Goal: Information Seeking & Learning: Learn about a topic

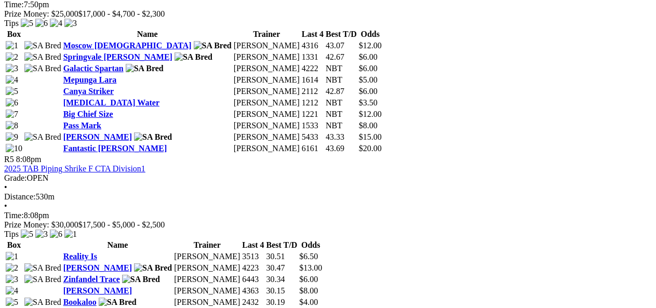
scroll to position [1139, 0]
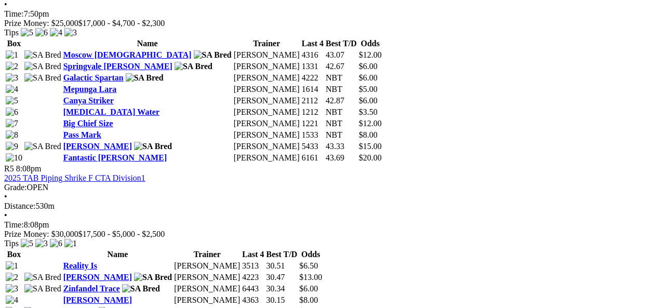
drag, startPoint x: 663, startPoint y: 151, endPoint x: 479, endPoint y: 31, distance: 219.8
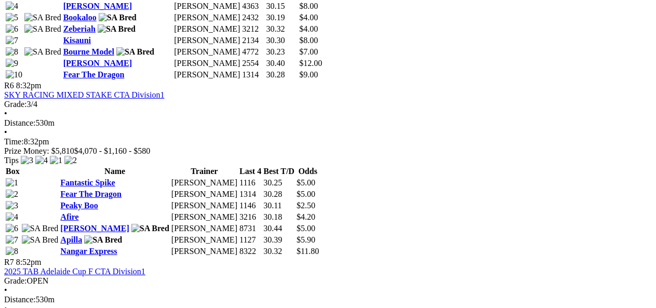
scroll to position [1446, 0]
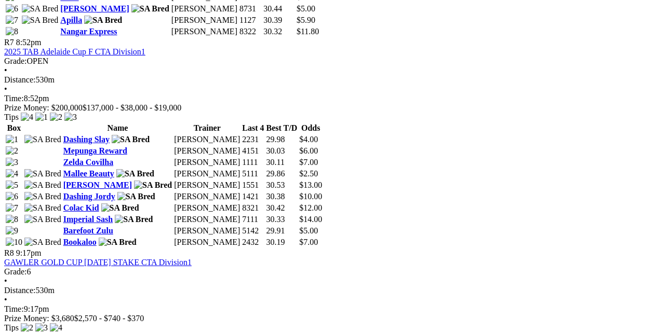
scroll to position [1673, 0]
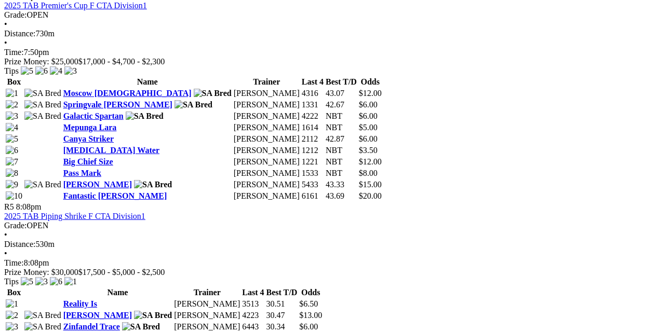
scroll to position [1105, 0]
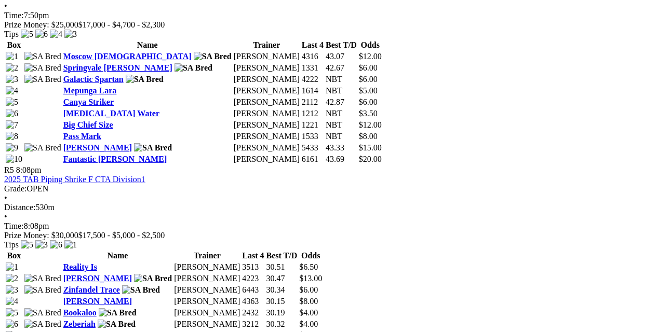
scroll to position [1145, 0]
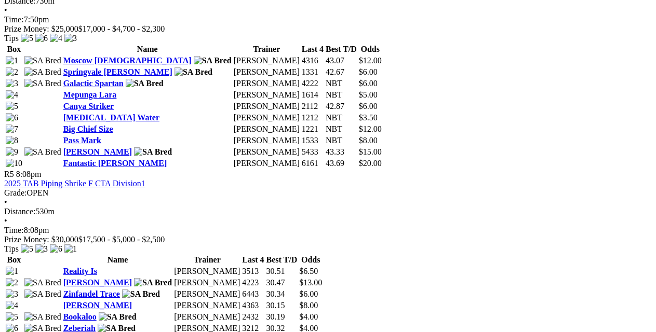
scroll to position [1129, 0]
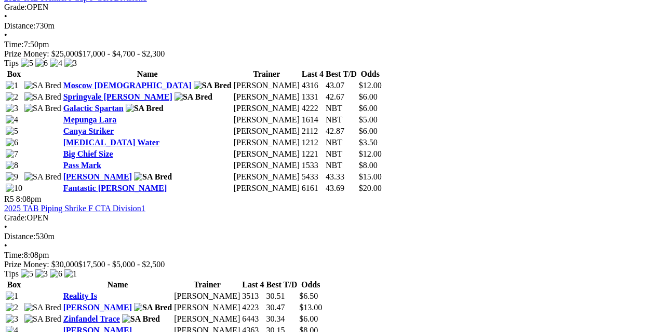
scroll to position [1117, 0]
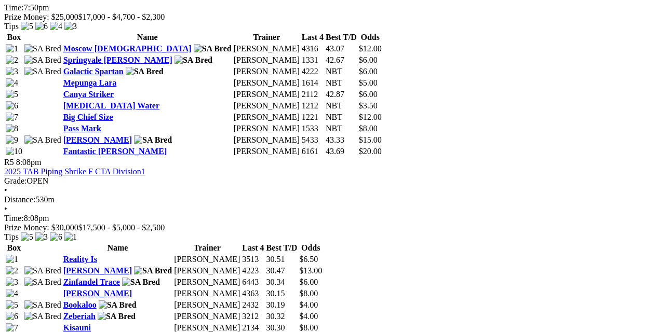
scroll to position [1133, 0]
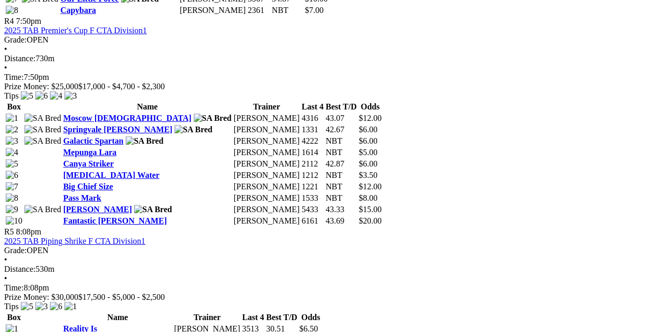
scroll to position [1133, 0]
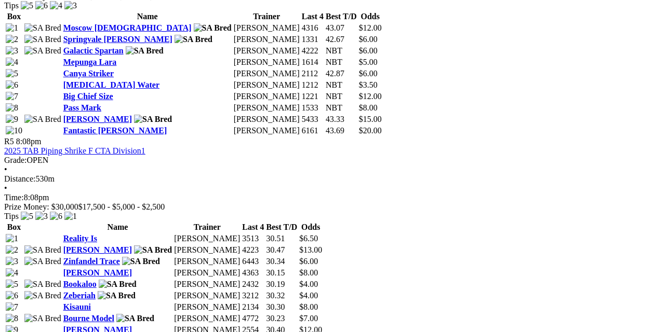
scroll to position [1174, 0]
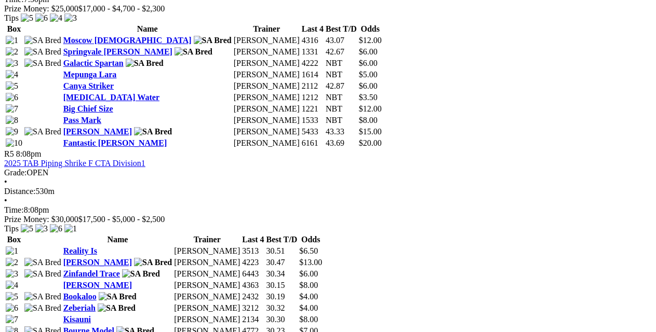
scroll to position [1149, 0]
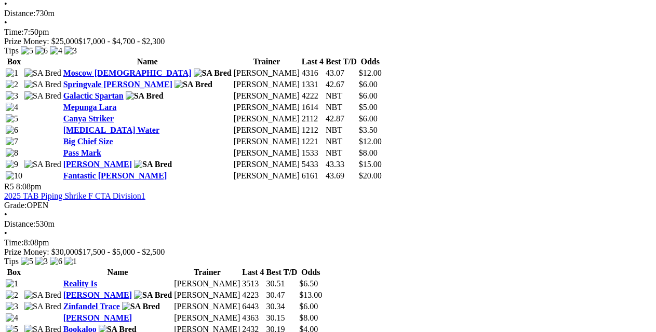
scroll to position [1125, 0]
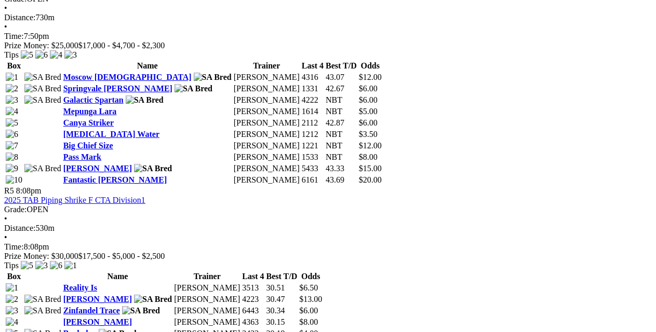
scroll to position [1145, 0]
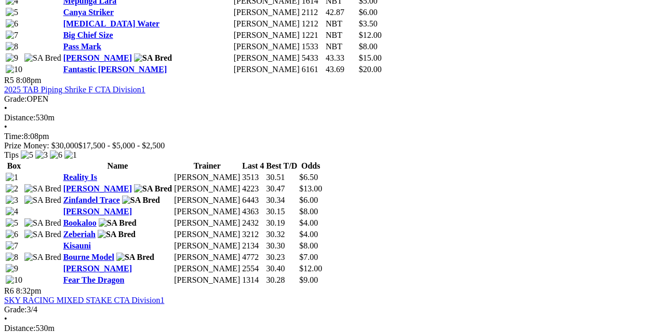
scroll to position [1178, 0]
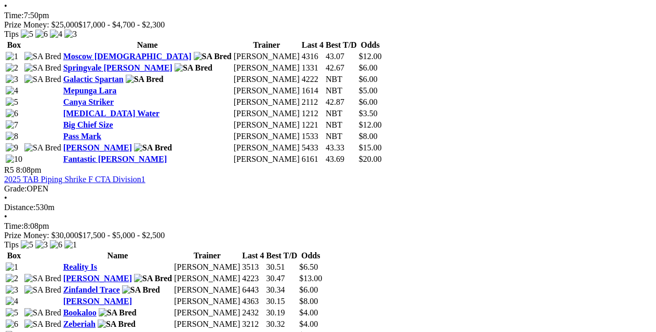
scroll to position [1158, 0]
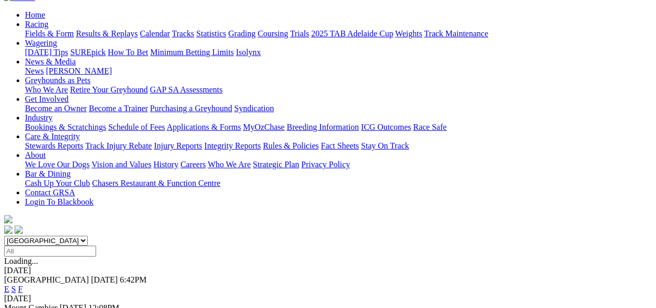
scroll to position [106, 0]
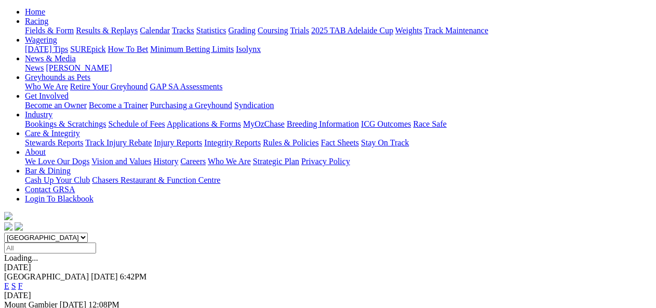
click at [23, 281] on link "F" at bounding box center [20, 285] width 5 height 9
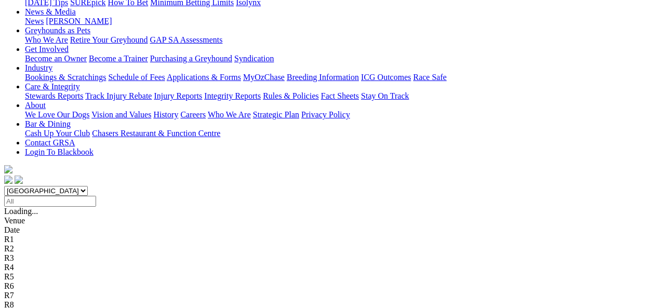
scroll to position [151, 0]
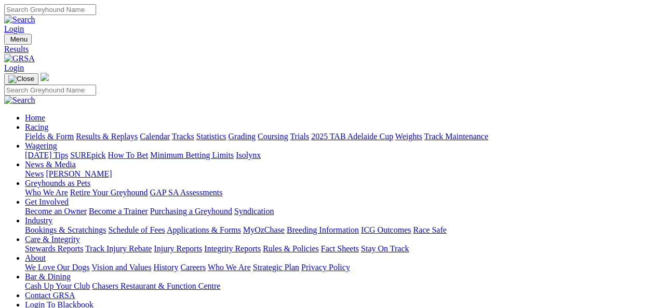
drag, startPoint x: 84, startPoint y: 225, endPoint x: 95, endPoint y: 224, distance: 10.4
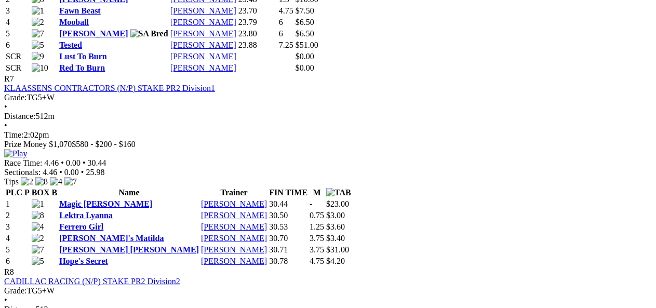
scroll to position [1754, 0]
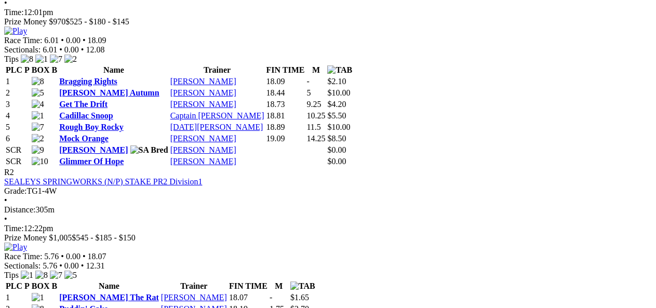
scroll to position [584, 0]
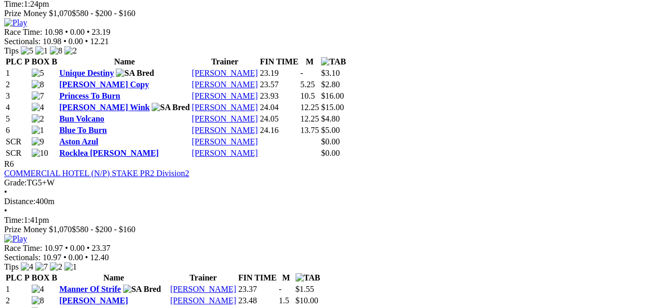
scroll to position [1457, 0]
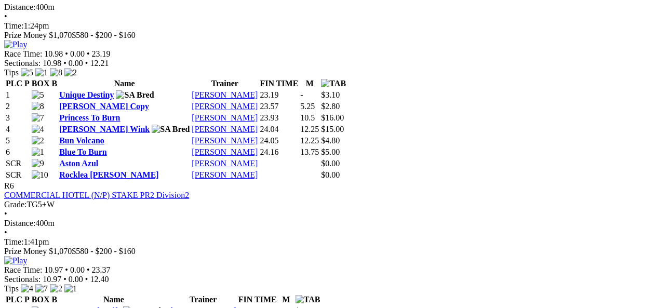
scroll to position [1453, 0]
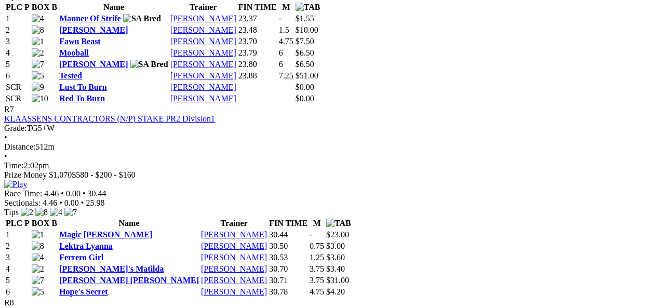
scroll to position [1746, 0]
